Goal: Answer question/provide support

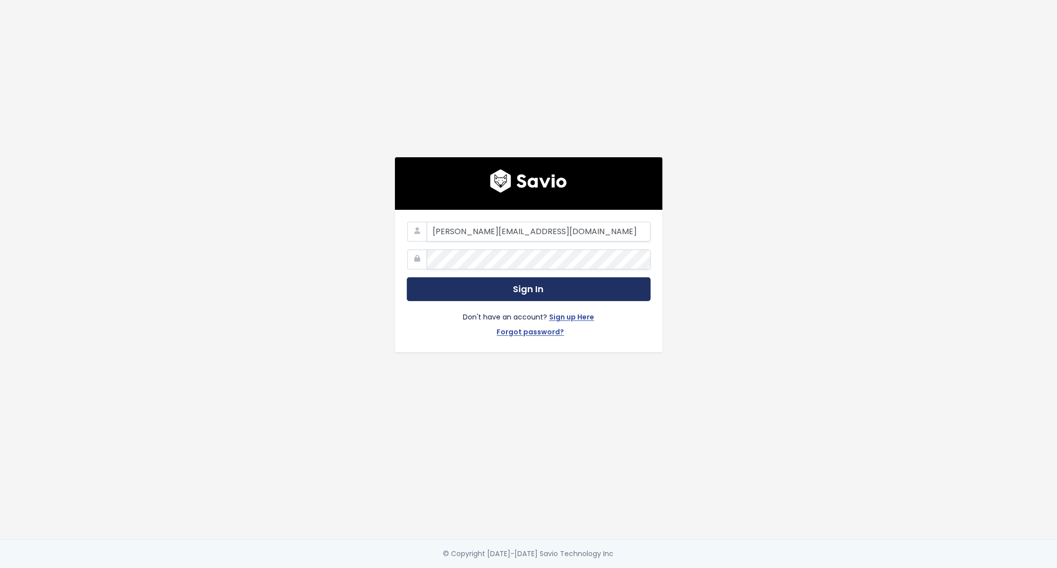
click at [530, 285] on button "Sign In" at bounding box center [529, 289] width 244 height 24
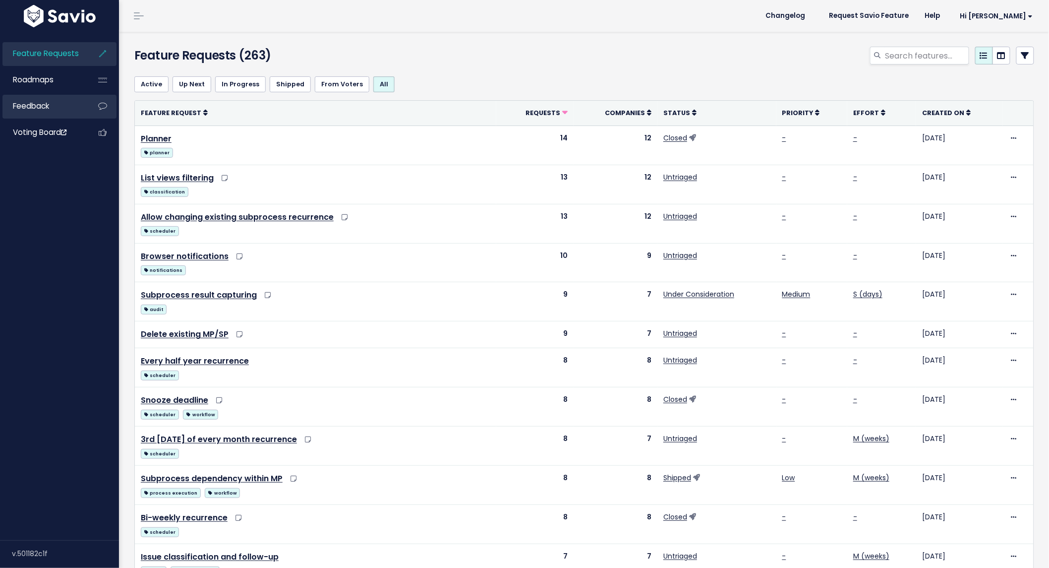
click at [66, 105] on link "Feedback" at bounding box center [42, 106] width 80 height 23
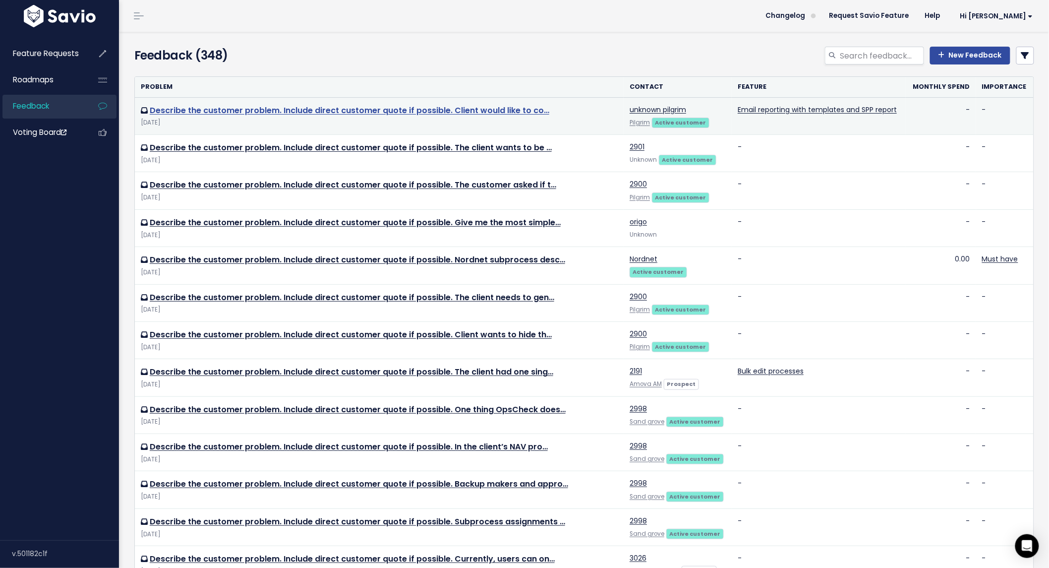
click at [422, 106] on link "Describe the customer problem. Include direct customer quote if possible. Clien…" at bounding box center [350, 110] width 400 height 11
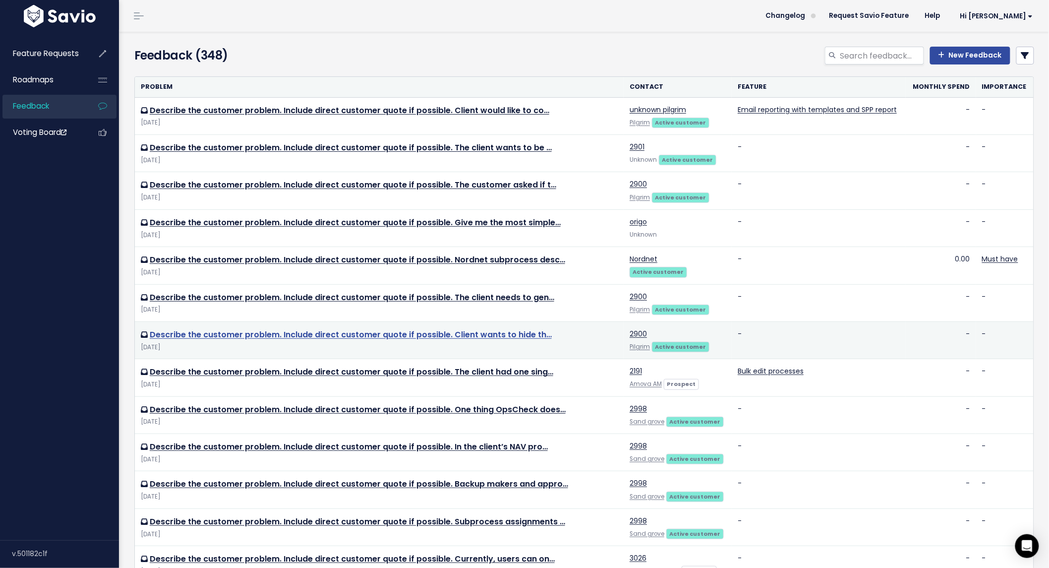
click at [506, 334] on link "Describe the customer problem. Include direct customer quote if possible. Clien…" at bounding box center [351, 334] width 402 height 11
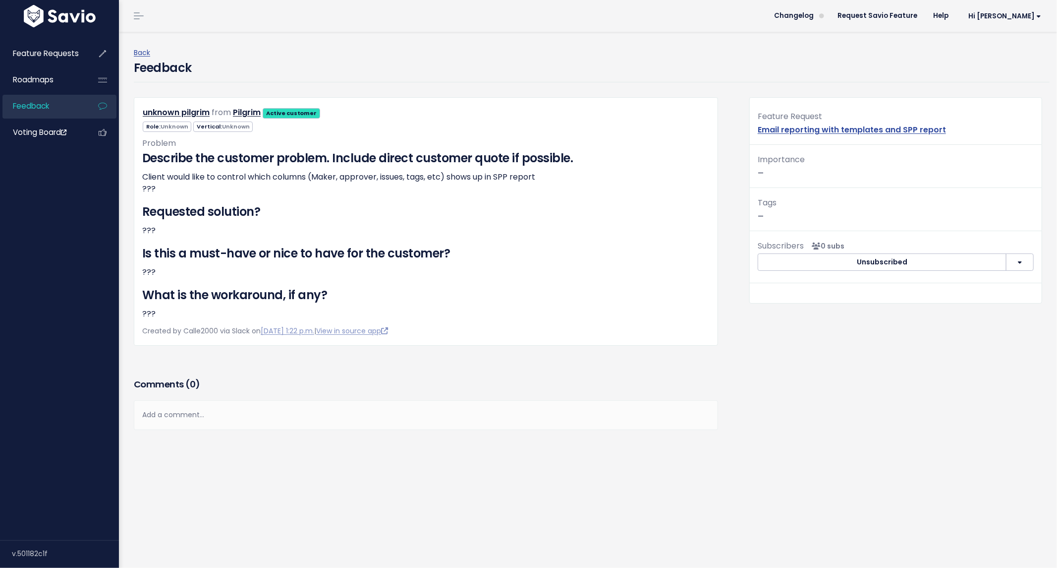
click at [340, 415] on div "Add a comment..." at bounding box center [426, 414] width 584 height 29
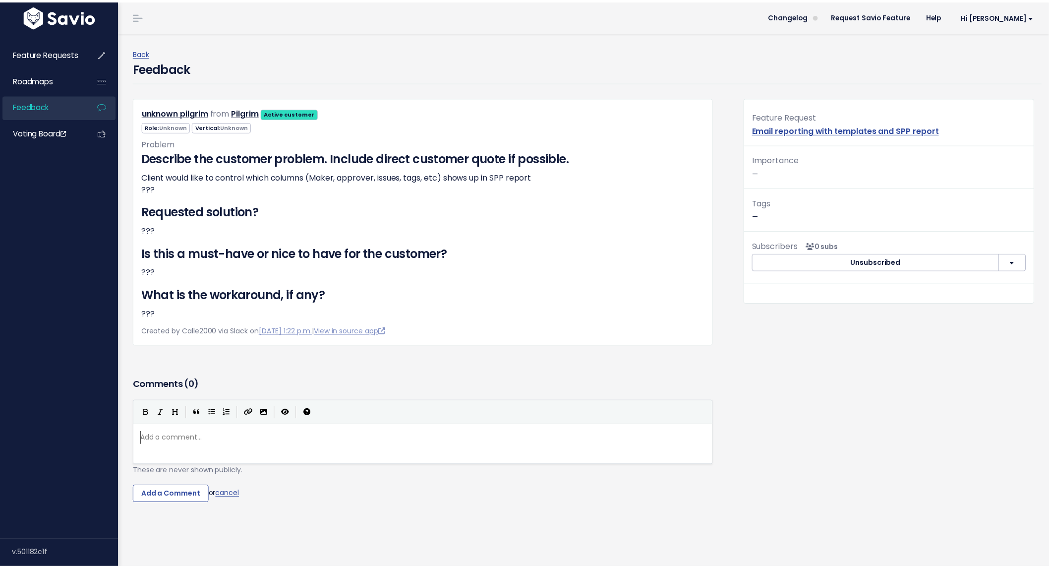
scroll to position [3, 0]
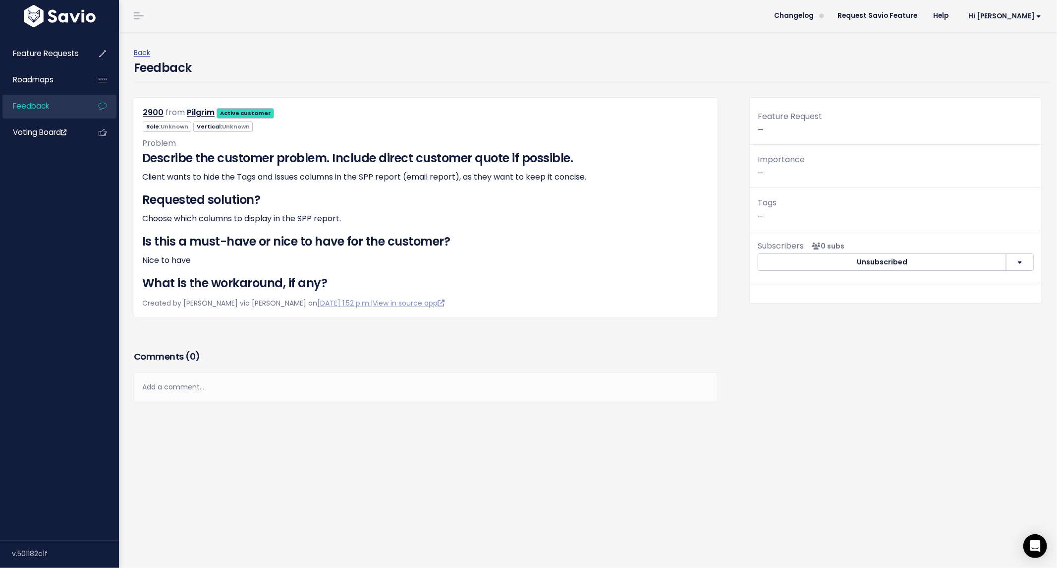
drag, startPoint x: 239, startPoint y: 389, endPoint x: 217, endPoint y: 388, distance: 21.8
click at [238, 388] on div "Add a comment..." at bounding box center [426, 386] width 584 height 29
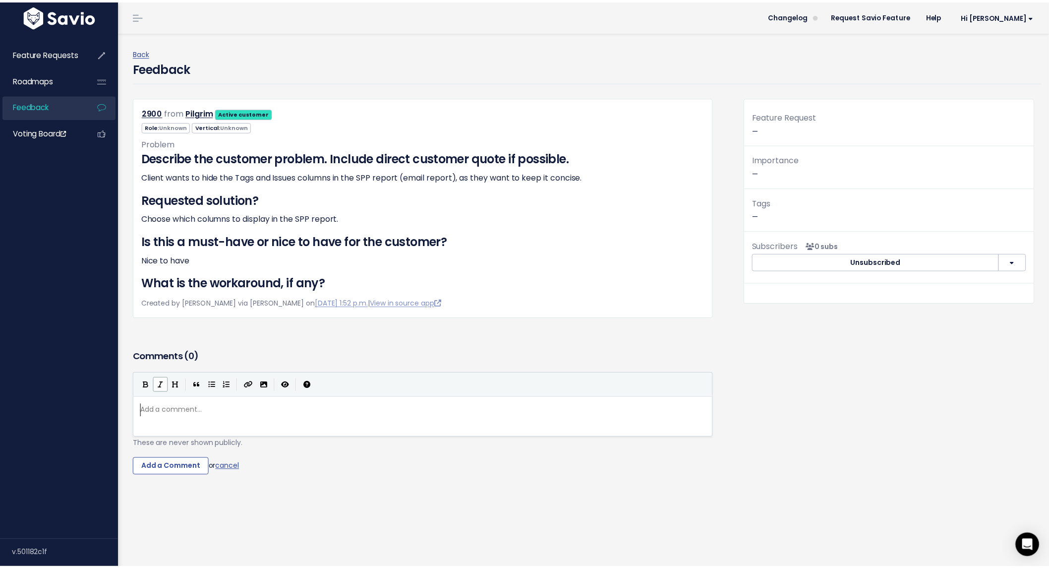
scroll to position [3, 0]
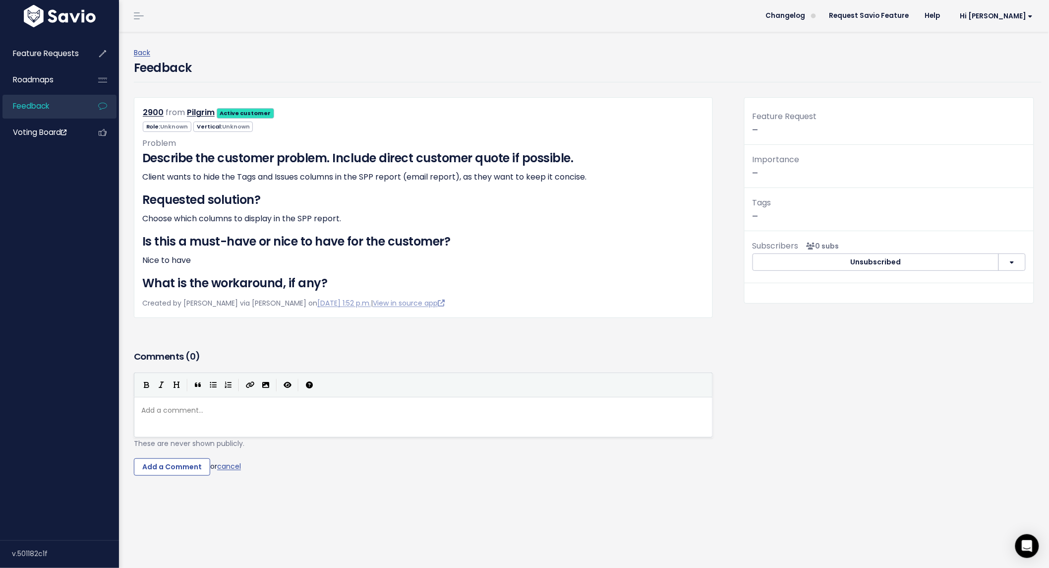
click at [209, 412] on pre "​" at bounding box center [427, 410] width 577 height 12
type textarea "Also, hiding the settings"
type textarea ", the"
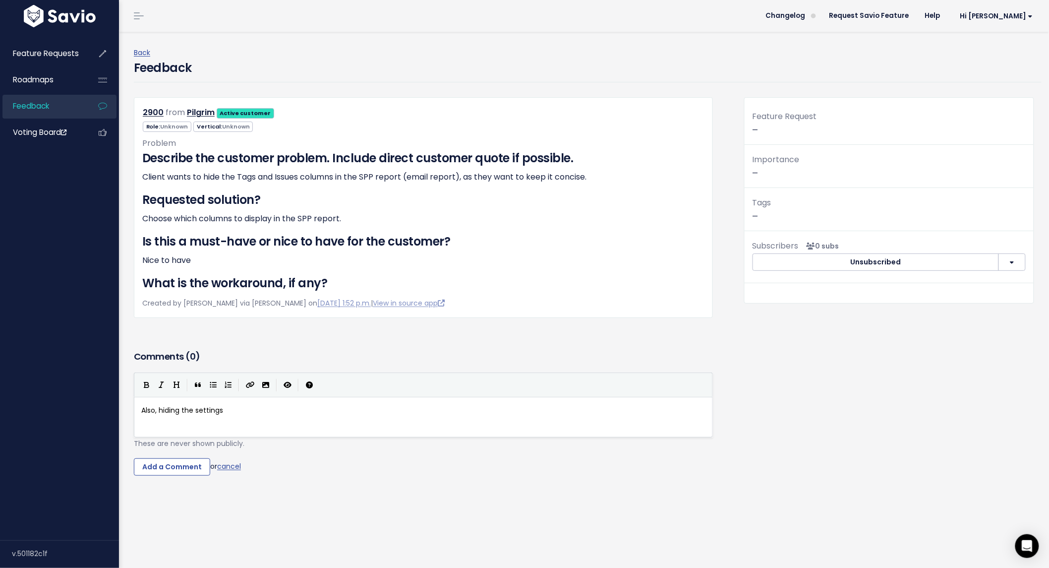
click at [60, 106] on link "Feedback" at bounding box center [42, 106] width 80 height 23
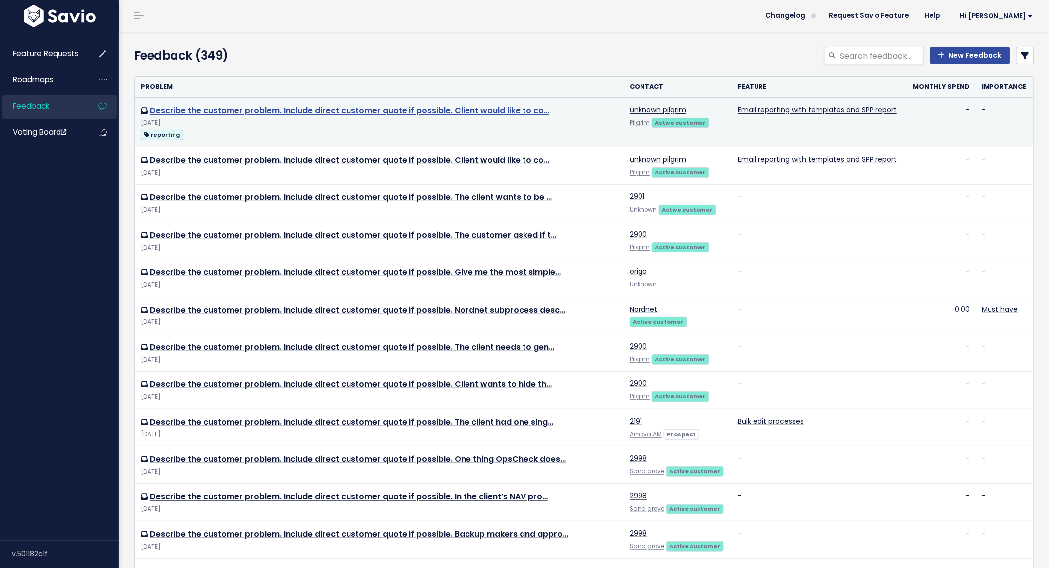
click at [316, 110] on link "Describe the customer problem. Include direct customer quote if possible. Clien…" at bounding box center [350, 110] width 400 height 11
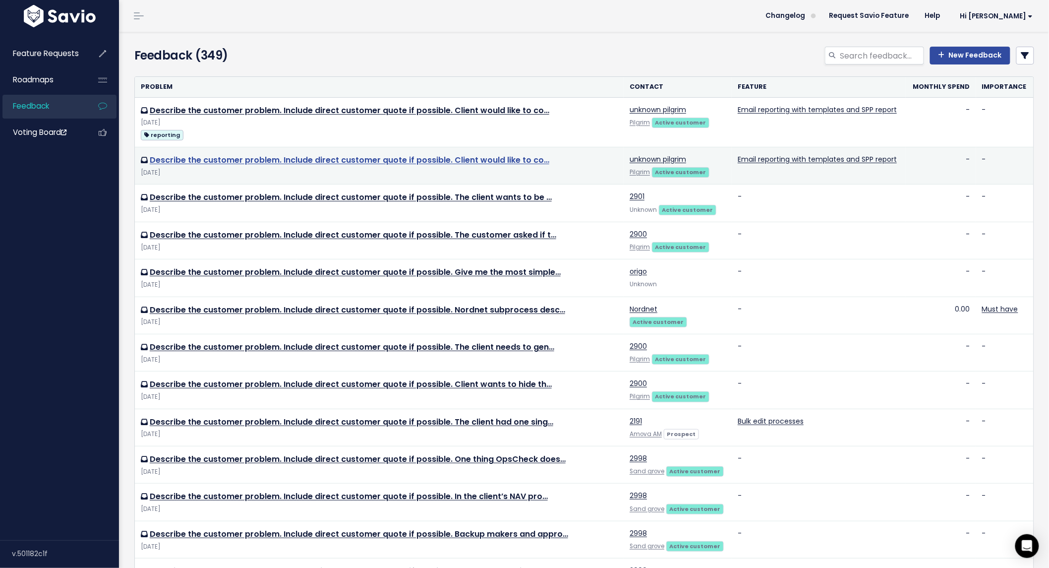
click at [442, 160] on link "Describe the customer problem. Include direct customer quote if possible. Clien…" at bounding box center [350, 159] width 400 height 11
